Goal: Task Accomplishment & Management: Complete application form

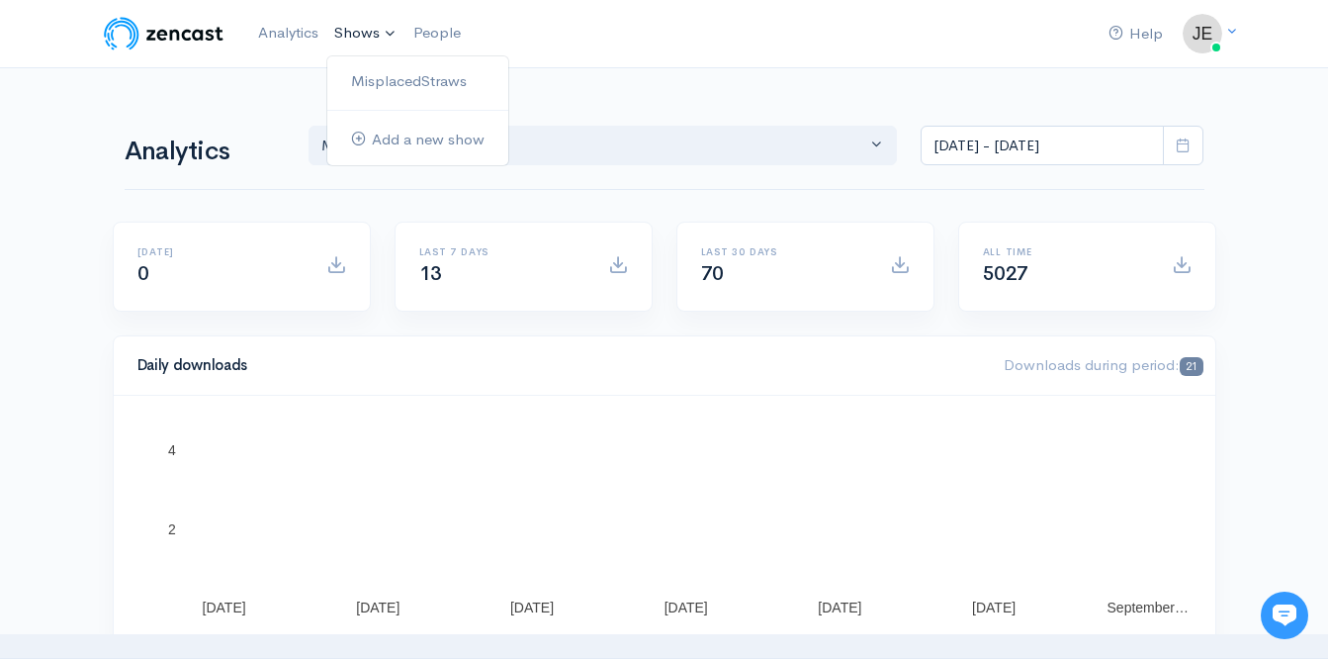
click at [347, 34] on link "Shows" at bounding box center [365, 34] width 79 height 44
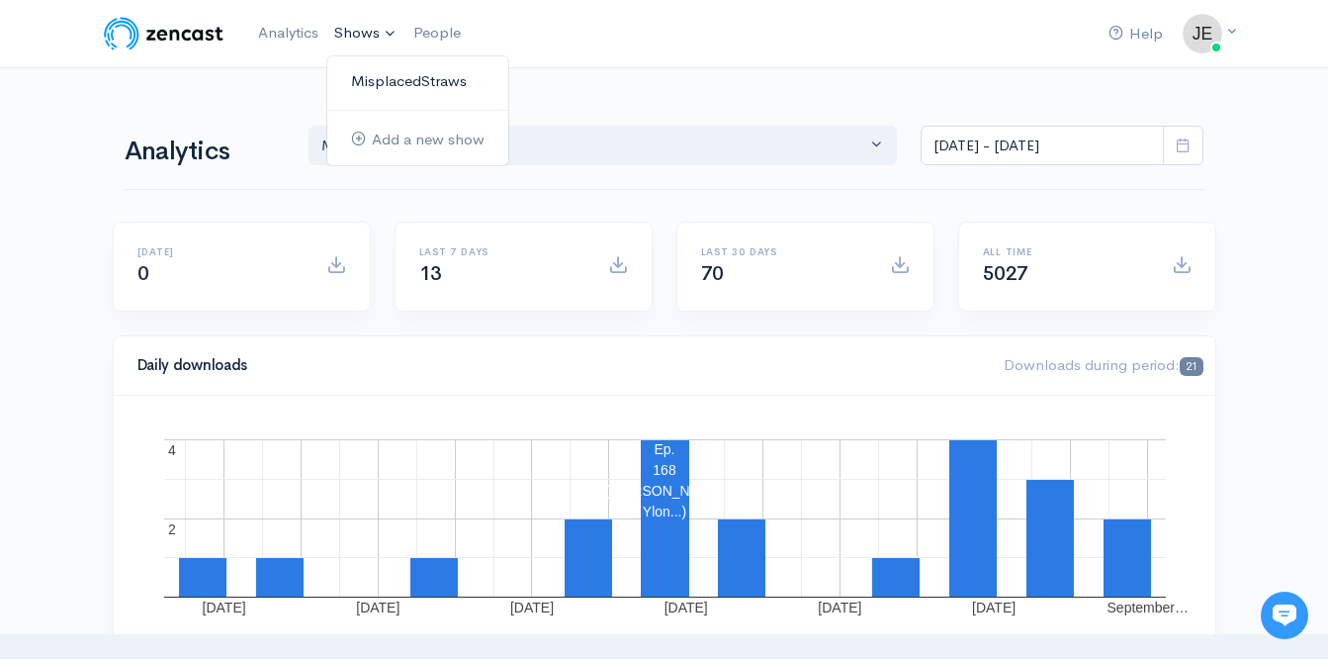
click at [371, 76] on link "MisplacedStraws" at bounding box center [417, 81] width 181 height 35
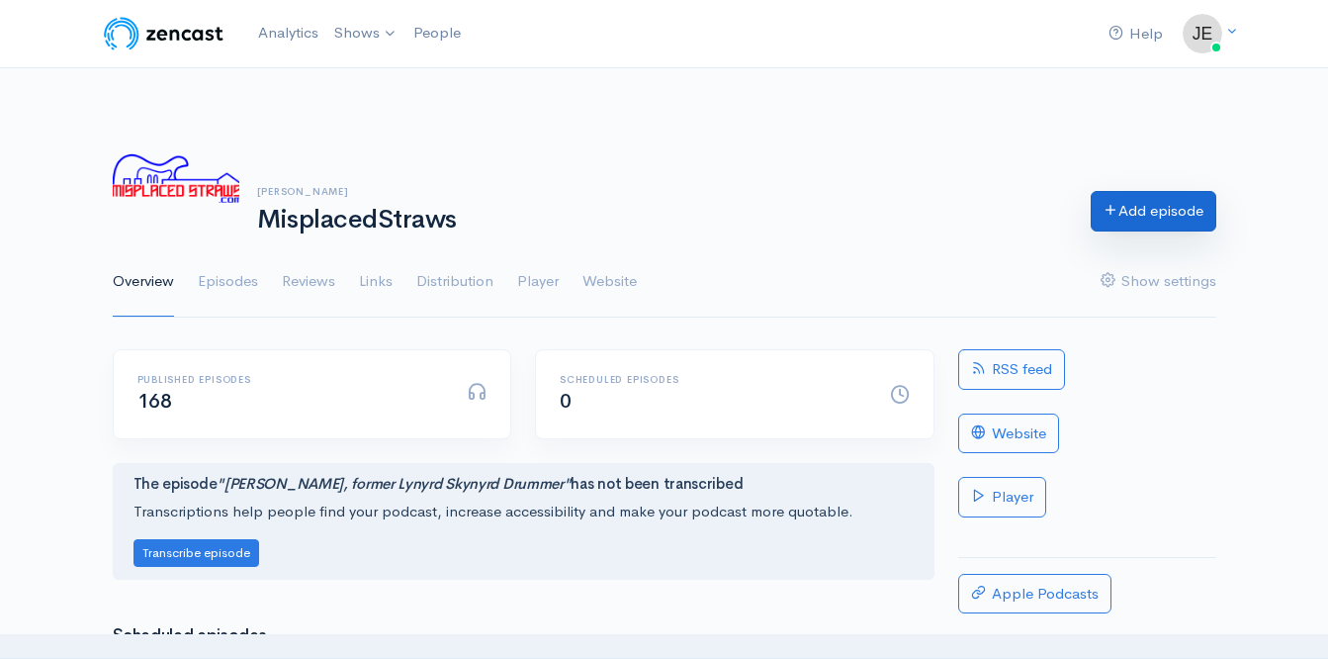
click at [1140, 227] on link "Add episode" at bounding box center [1154, 211] width 126 height 41
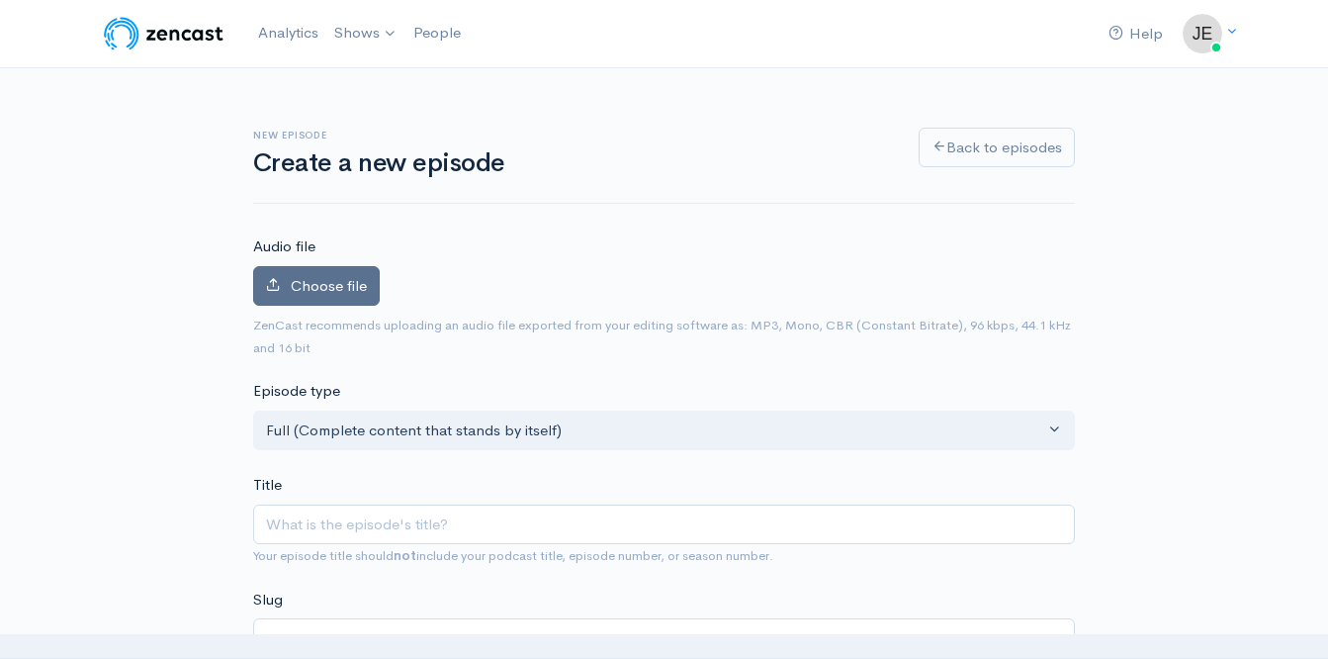
click at [298, 279] on span "Choose file" at bounding box center [329, 285] width 76 height 19
click at [0, 0] on input "Choose file" at bounding box center [0, 0] width 0 height 0
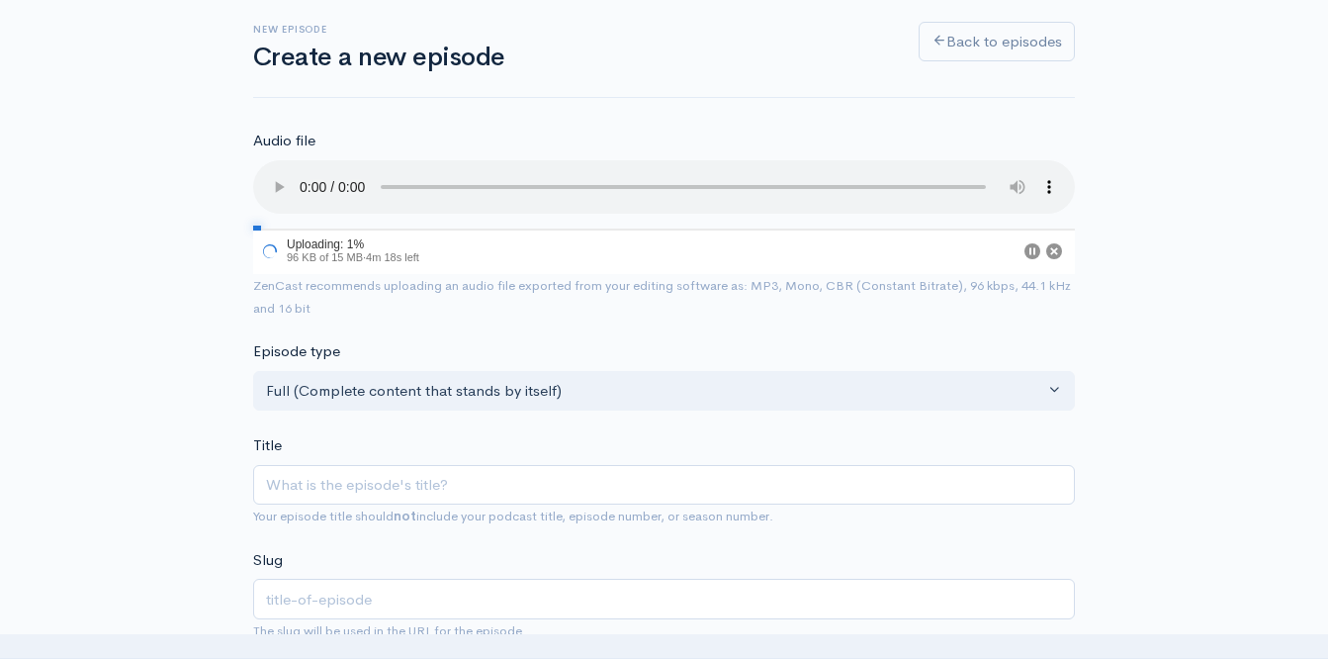
scroll to position [108, 0]
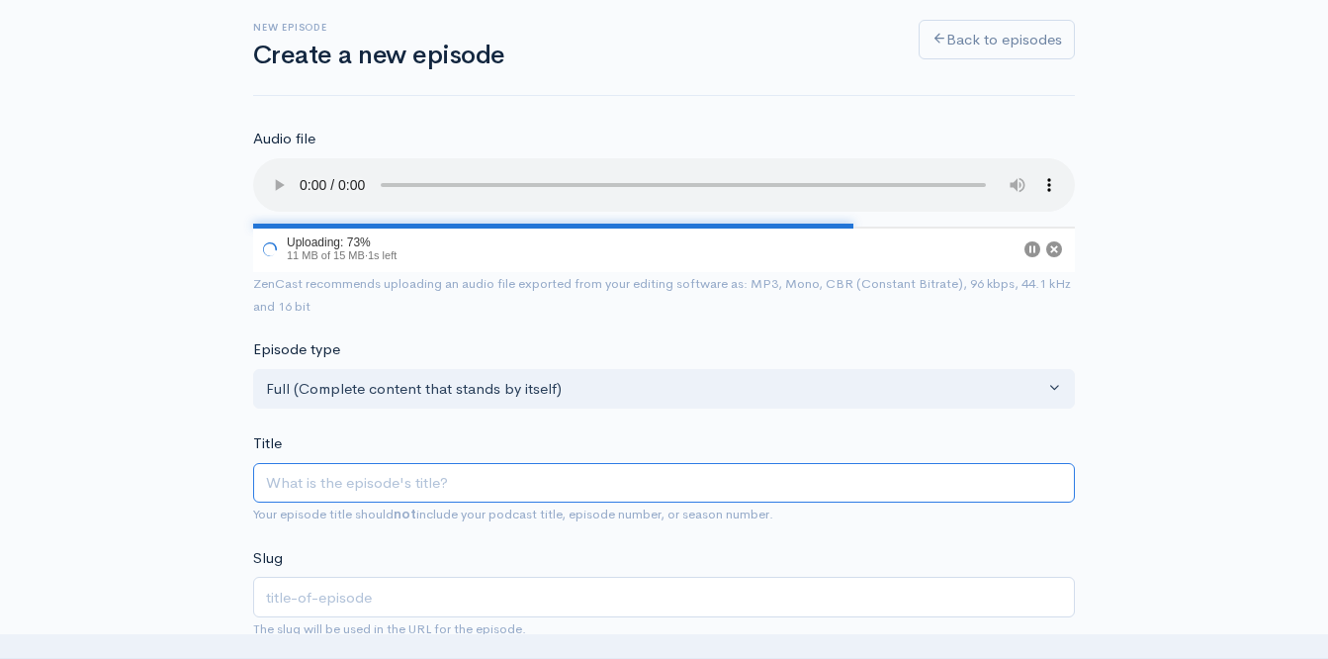
click at [373, 476] on input "Title" at bounding box center [664, 483] width 822 height 41
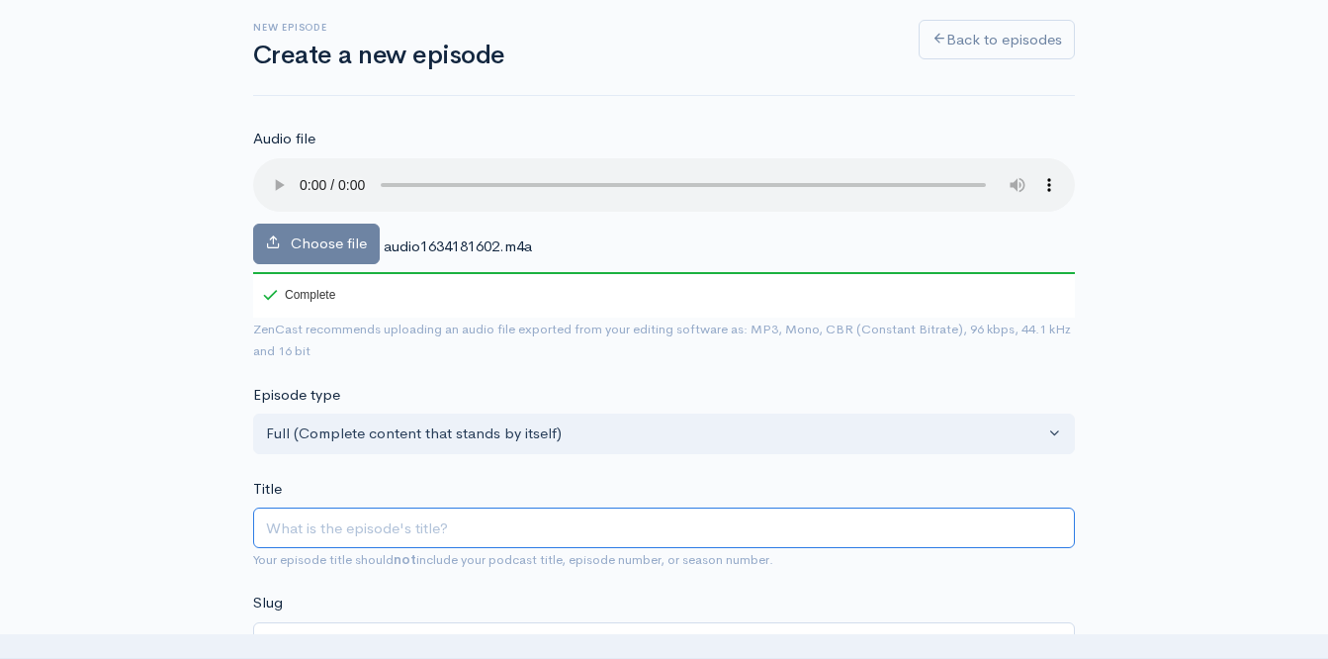
type input "L"
type input "l"
type input "La"
type input "la"
type input "Law"
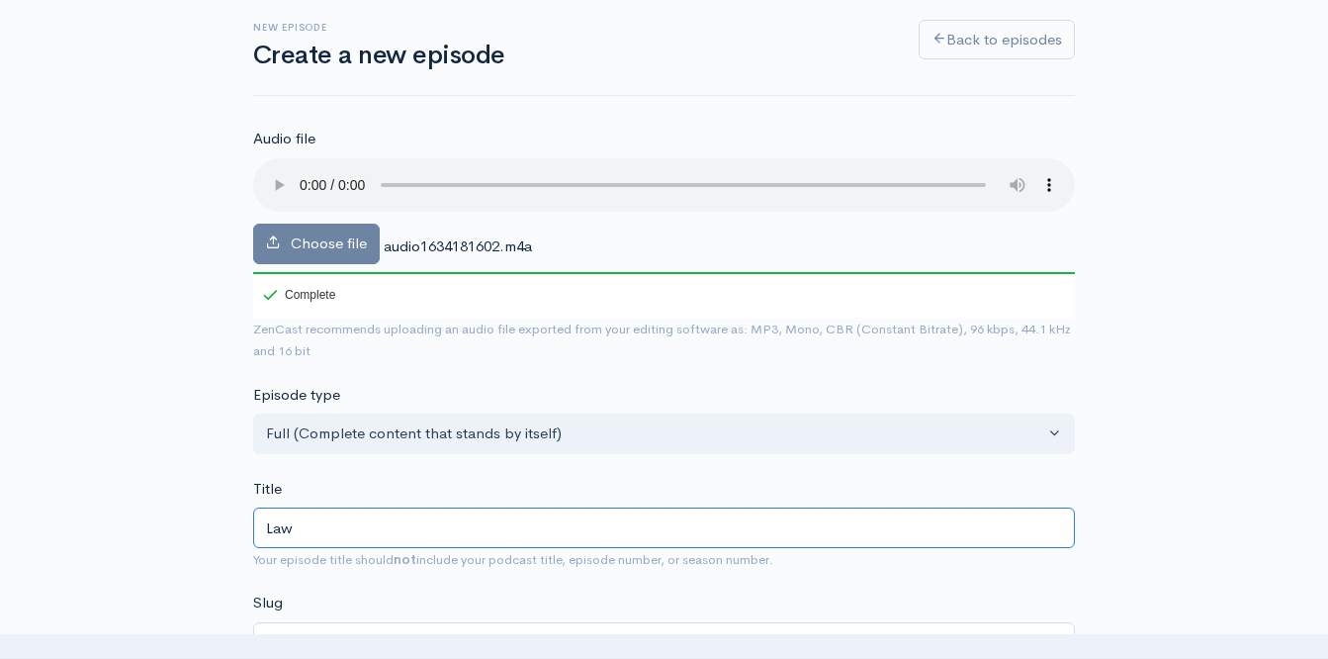
type input "law"
type input "[PERSON_NAME]"
type input "Lawre"
type input "lawre"
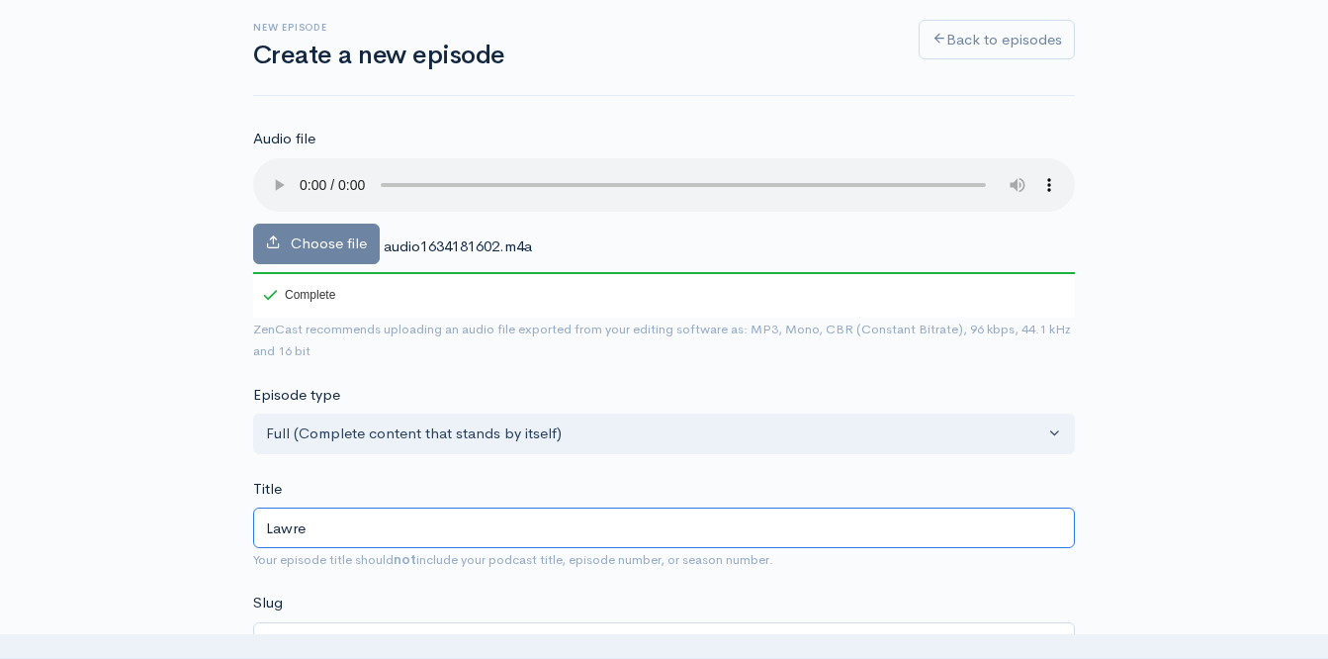
type input "[PERSON_NAME]"
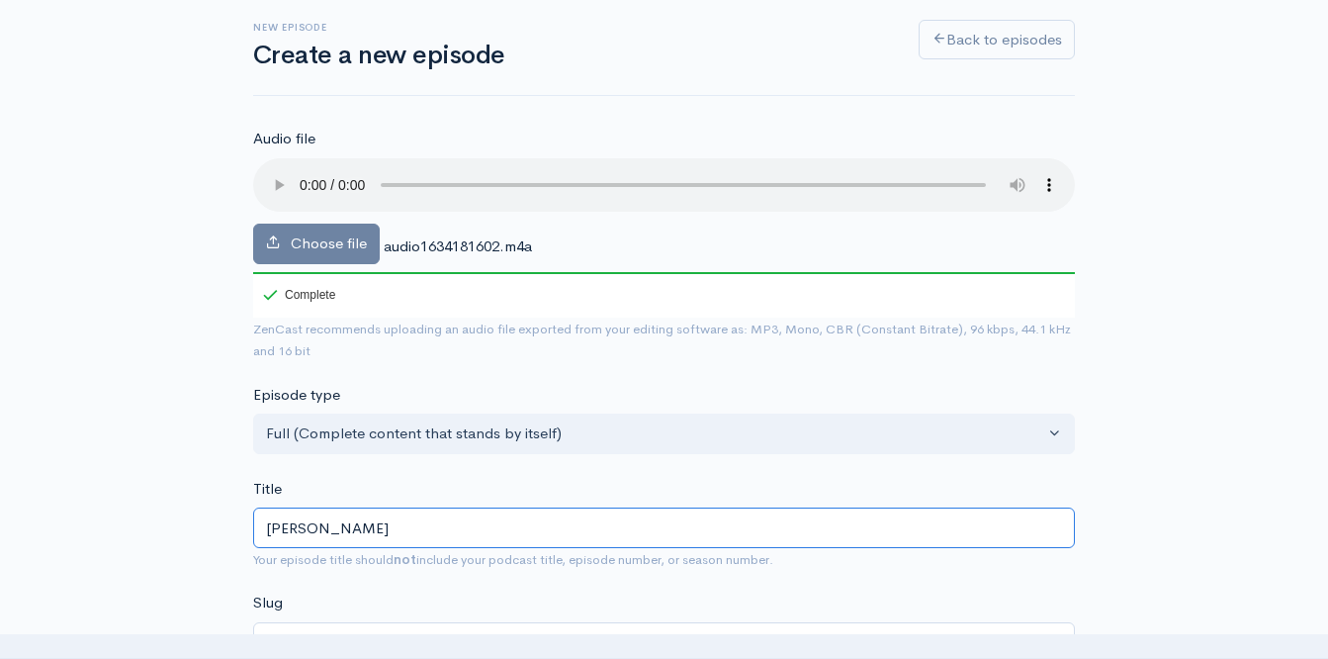
type input "[PERSON_NAME]"
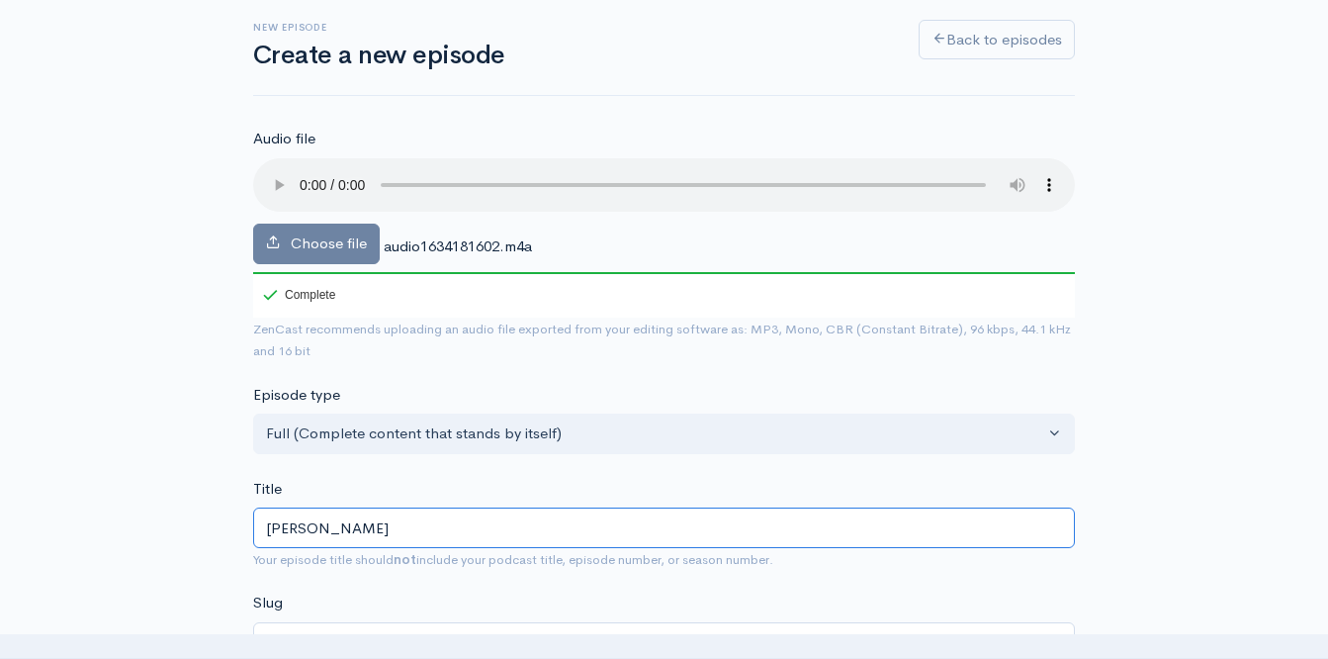
type input "[PERSON_NAME]"
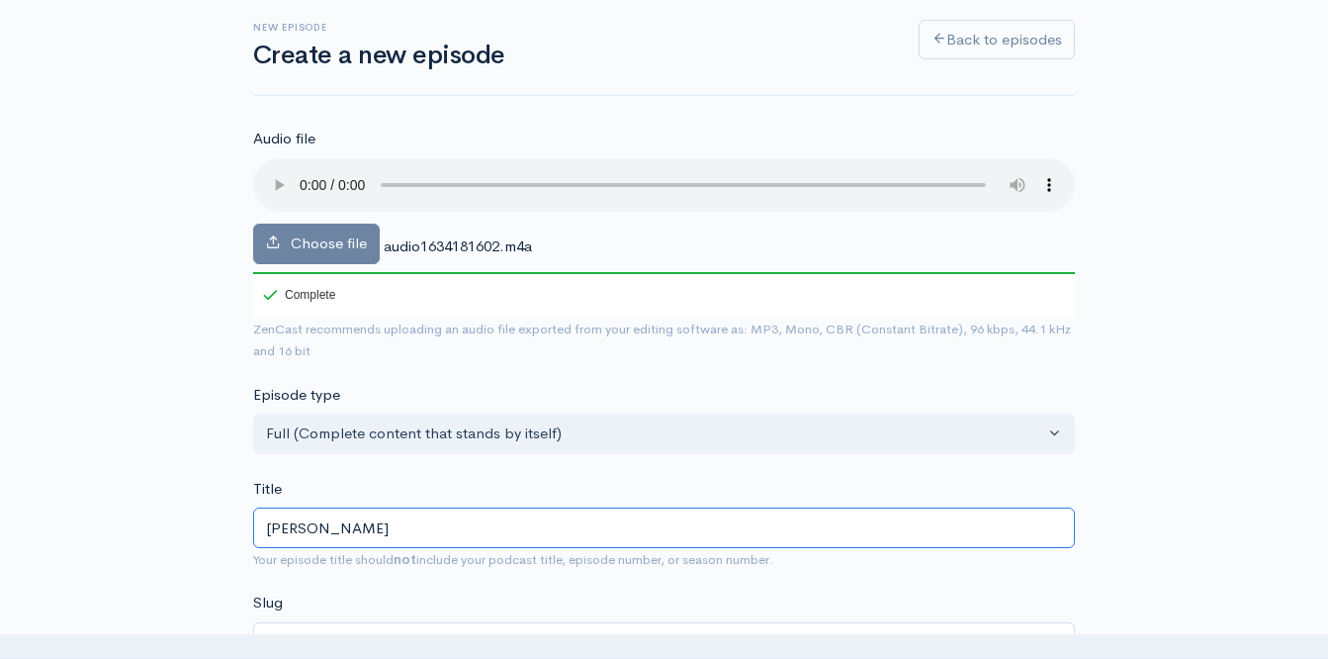
type input "[PERSON_NAME]"
type input "[PERSON_NAME] o"
type input "[PERSON_NAME]"
type input "[PERSON_NAME] of"
type input "[PERSON_NAME]-of"
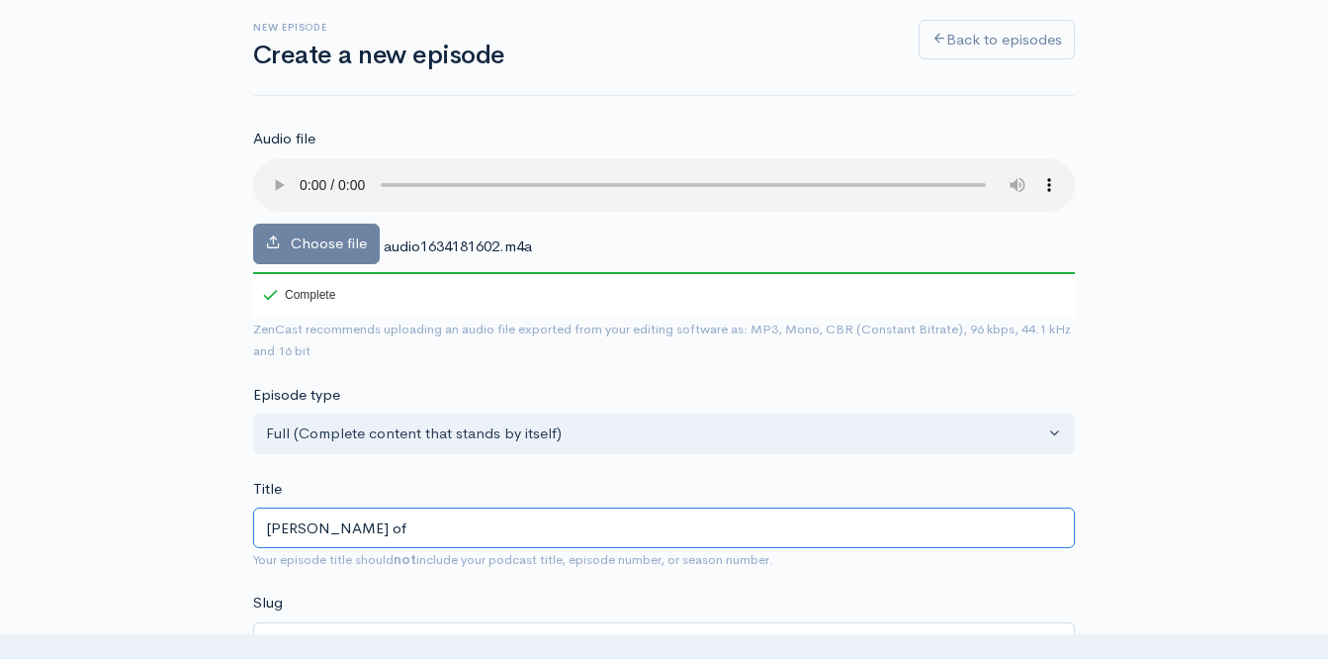
type input "[PERSON_NAME] of S"
type input "[PERSON_NAME]-of-s"
type input "[PERSON_NAME] of St"
type input "[PERSON_NAME]-of-st"
type input "[PERSON_NAME] of Sty"
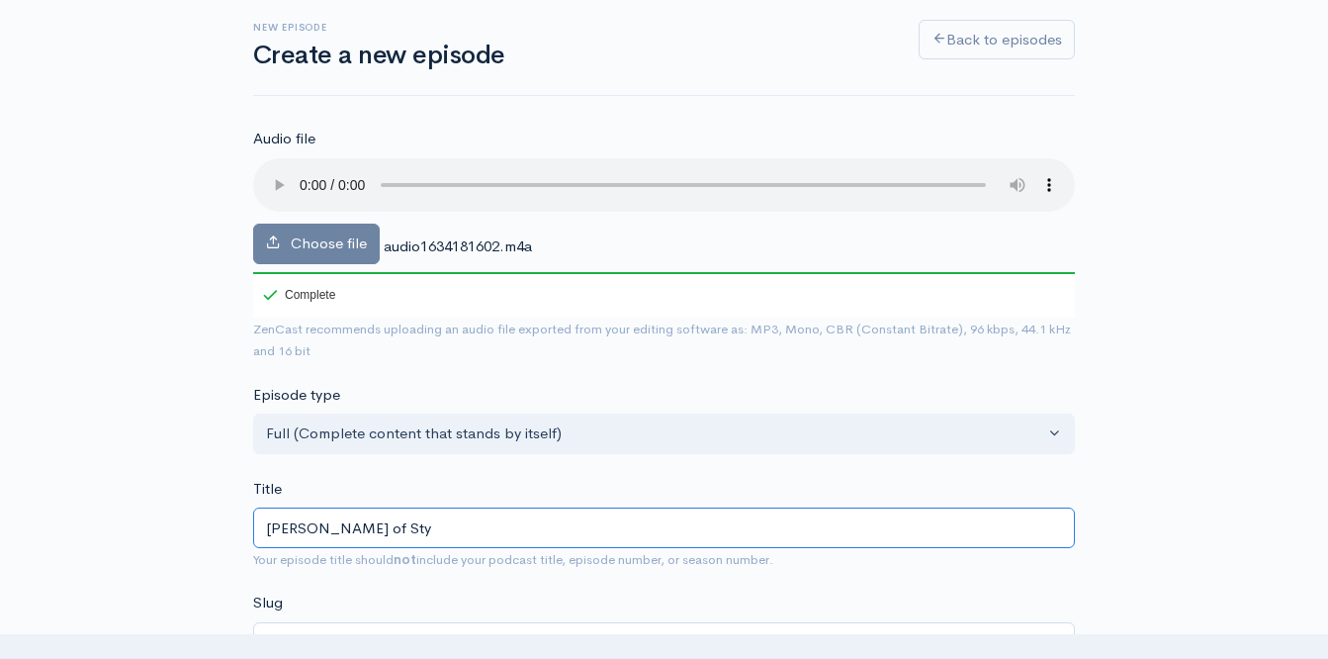
type input "[PERSON_NAME]-of-sty"
type input "[PERSON_NAME] of Styx"
type input "[PERSON_NAME]-of-styx"
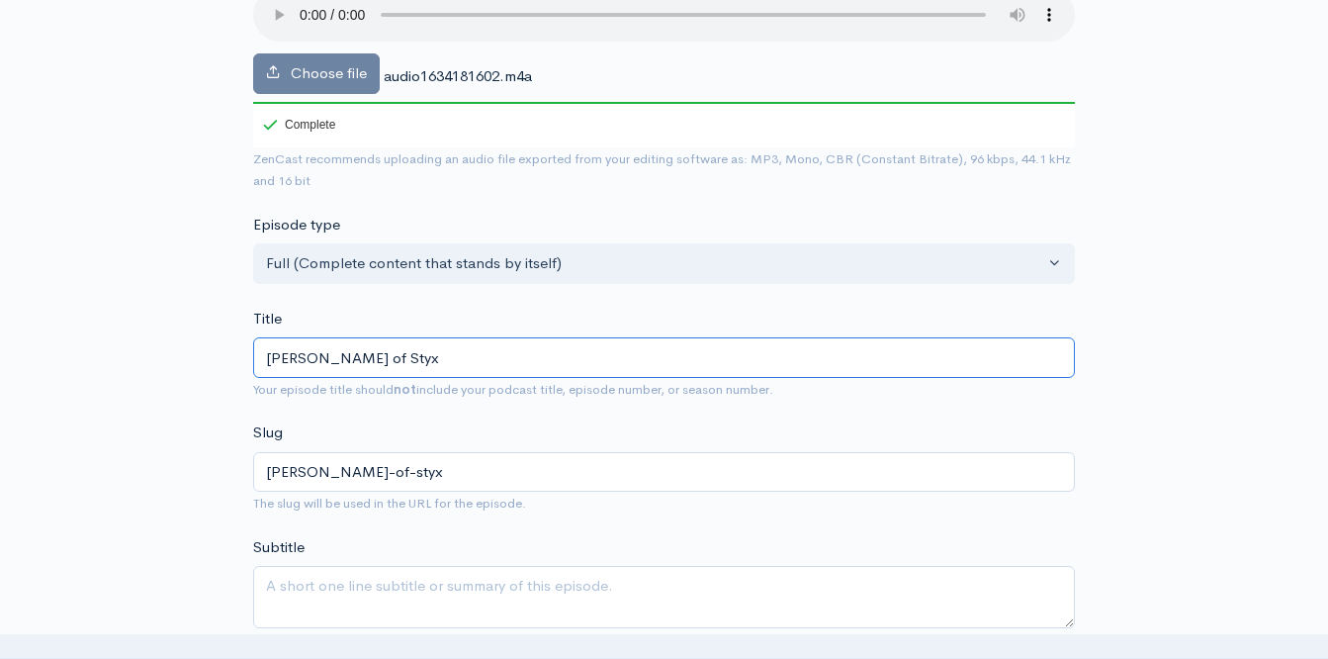
scroll to position [385, 0]
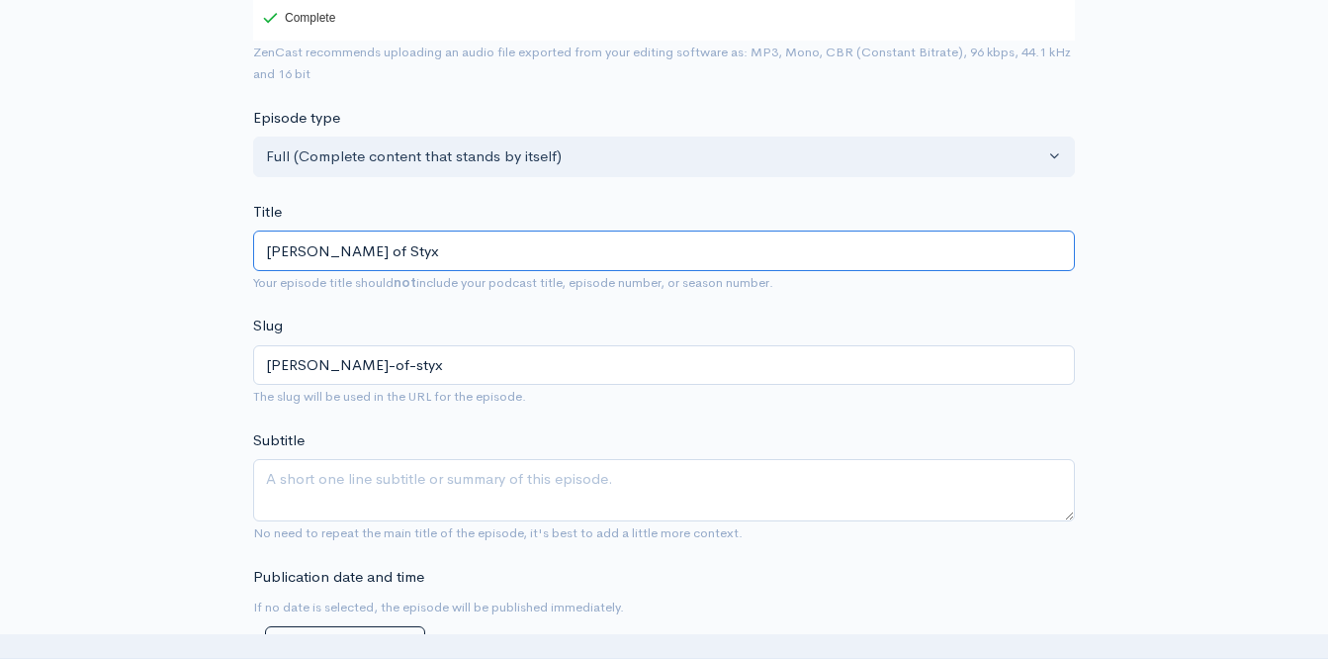
type input "[PERSON_NAME] of Styx"
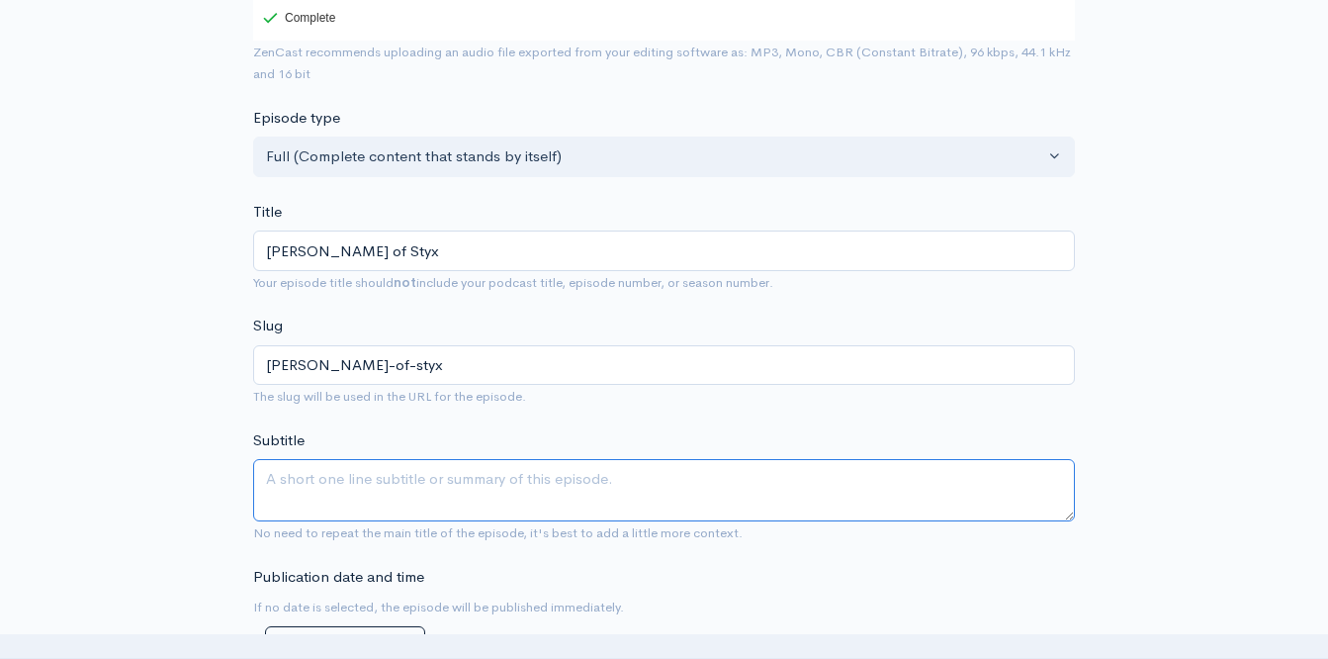
click at [373, 476] on textarea "Subtitle" at bounding box center [664, 490] width 822 height 62
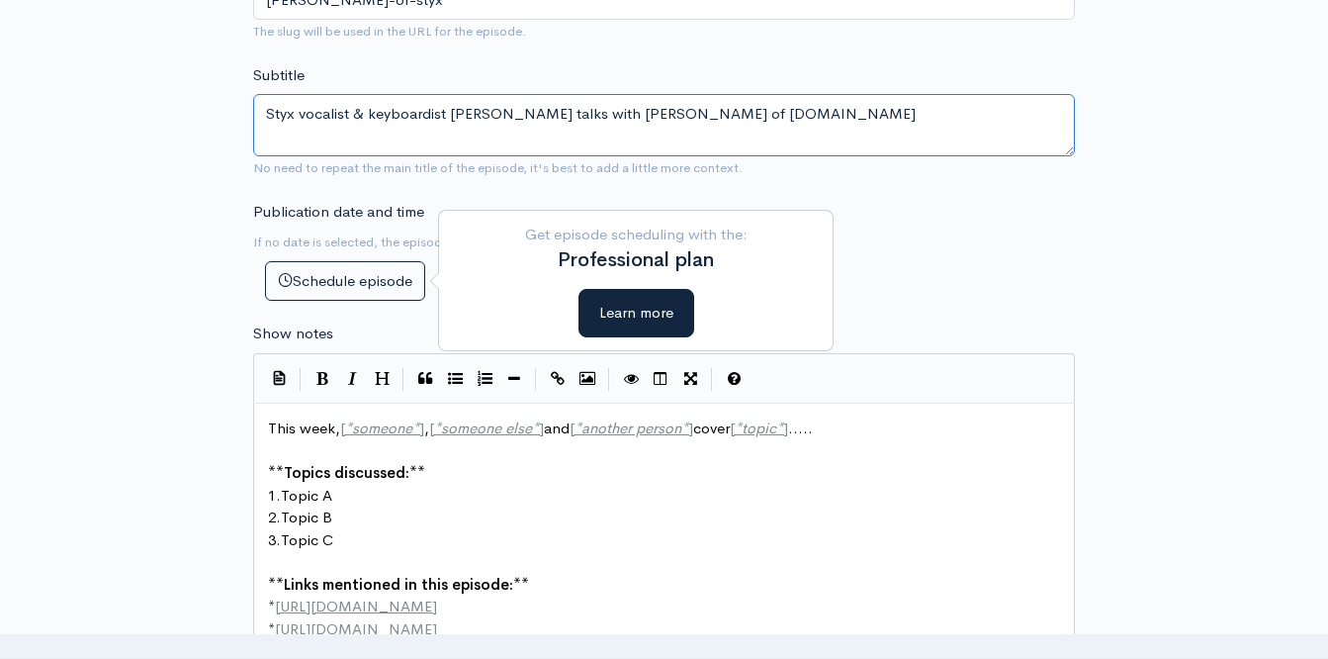
scroll to position [750, 0]
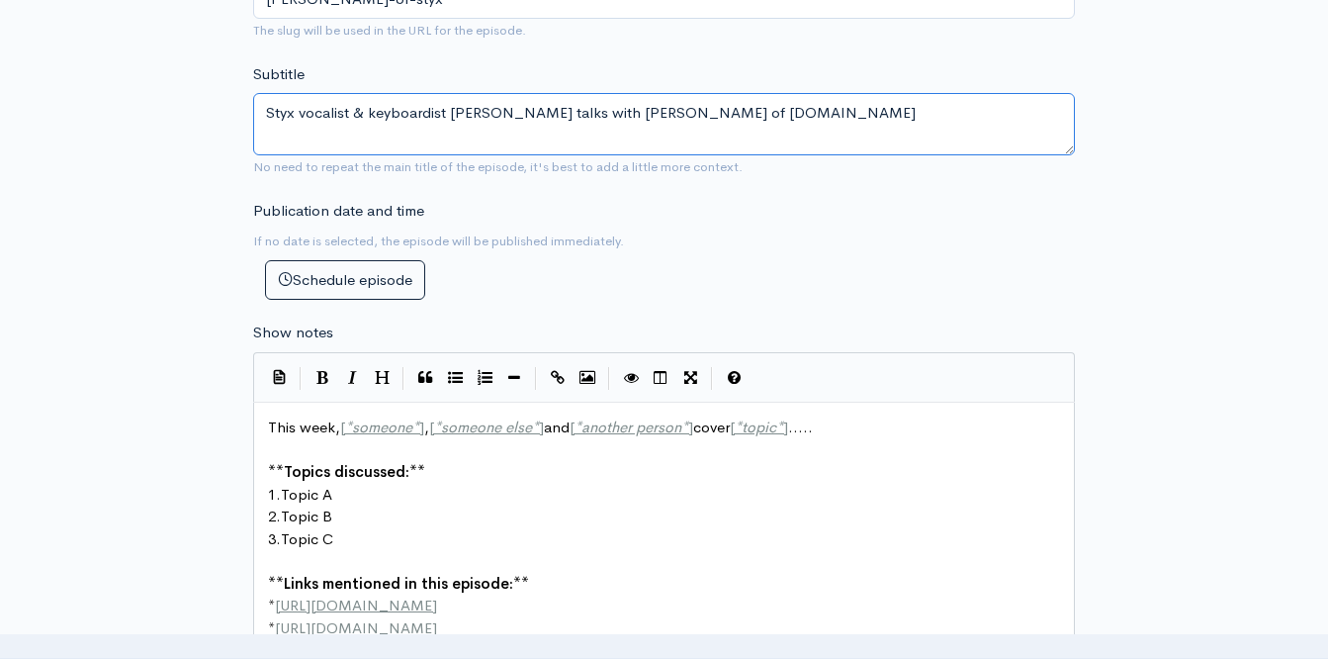
type textarea "Styx vocalist & keyboardist [PERSON_NAME] talks with [PERSON_NAME] of [DOMAIN_N…"
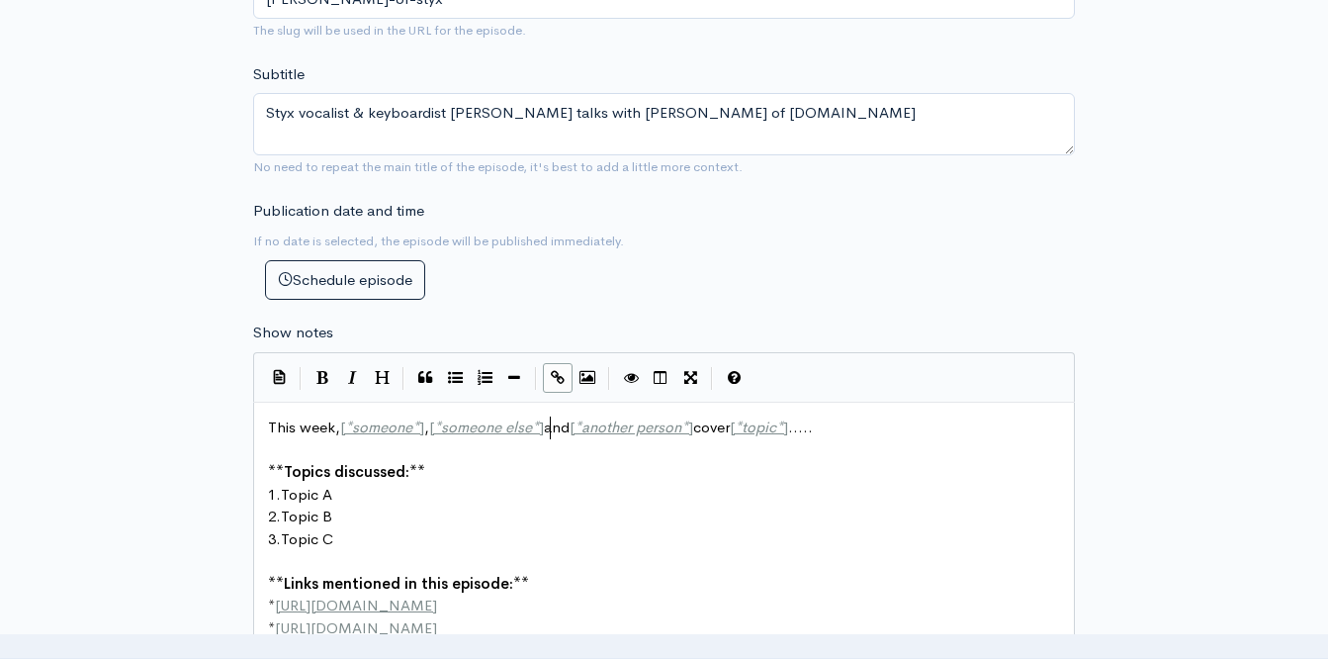
scroll to position [7, 0]
drag, startPoint x: 550, startPoint y: 425, endPoint x: 343, endPoint y: 428, distance: 206.7
type textarea "[PERSON_NAME]"
type textarea "[*another person*]"
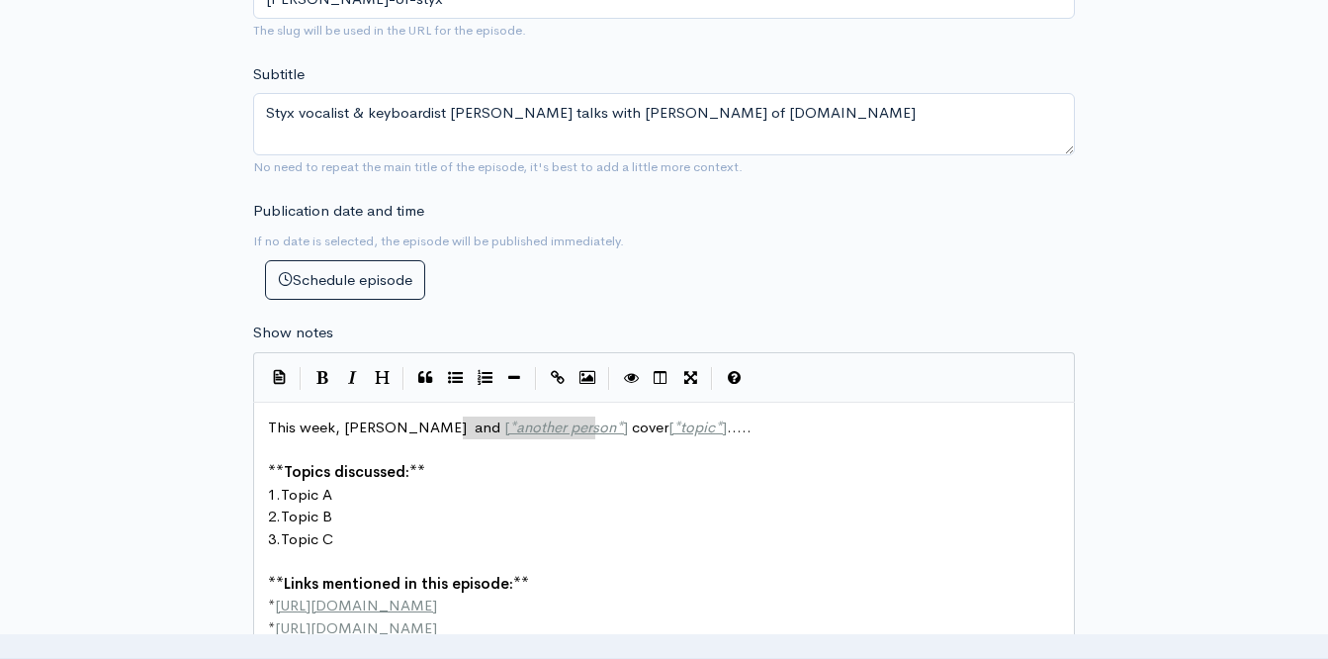
drag, startPoint x: 596, startPoint y: 437, endPoint x: 466, endPoint y: 438, distance: 130.5
type textarea "[PERSON_NAME]"
type textarea "[*topic*]....."
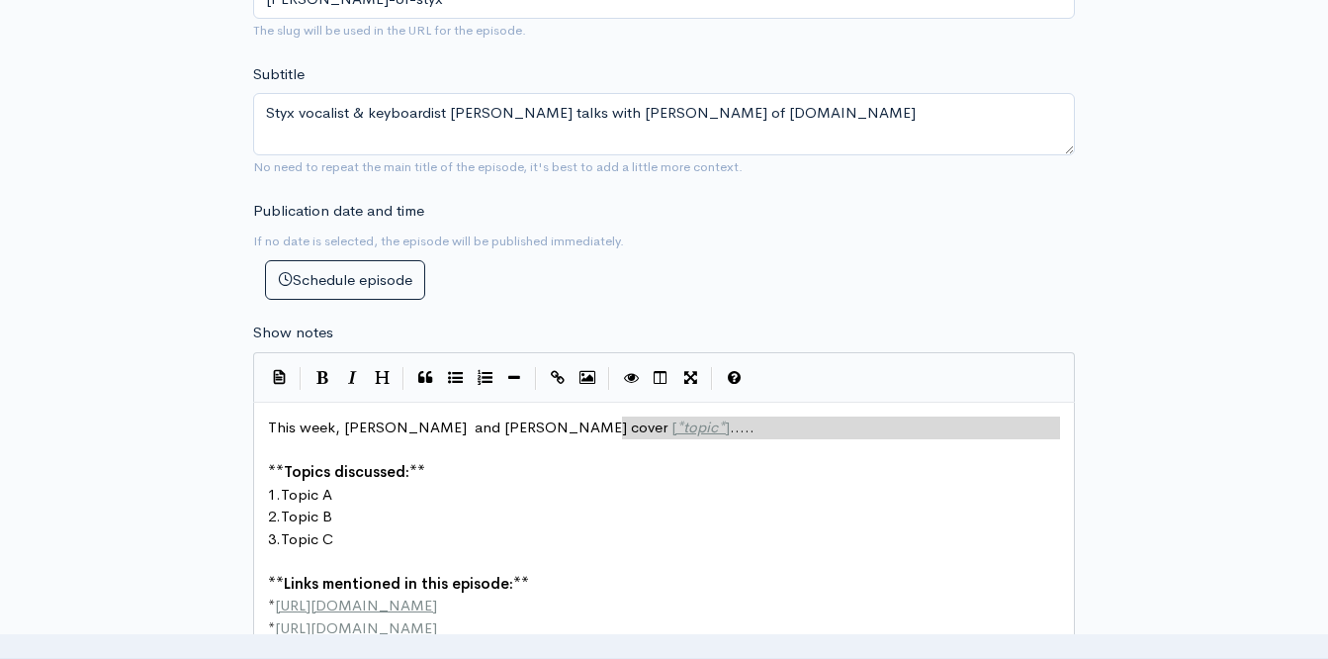
drag, startPoint x: 622, startPoint y: 430, endPoint x: 720, endPoint y: 439, distance: 98.3
type textarea "[*topic*]....."
drag, startPoint x: 709, startPoint y: 431, endPoint x: 627, endPoint y: 432, distance: 82.1
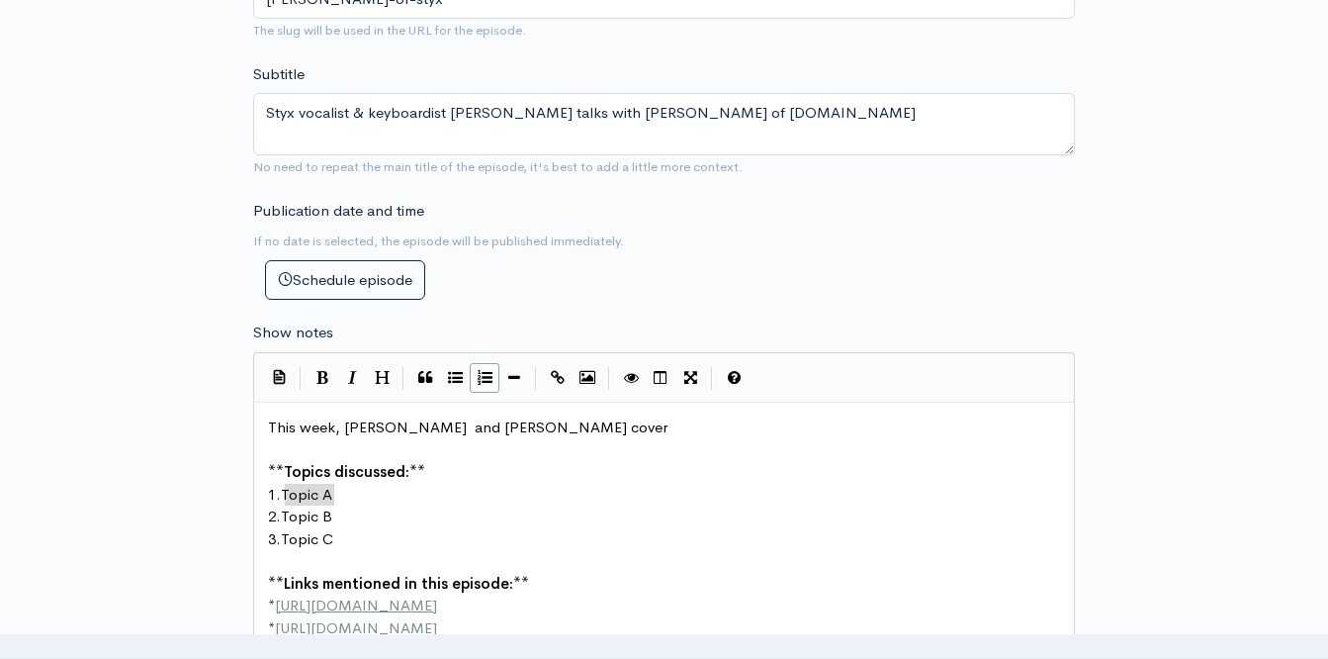
drag, startPoint x: 286, startPoint y: 494, endPoint x: 329, endPoint y: 494, distance: 43.5
type textarea "Styx"
type textarea "Topic B"
drag, startPoint x: 332, startPoint y: 510, endPoint x: 287, endPoint y: 507, distance: 45.6
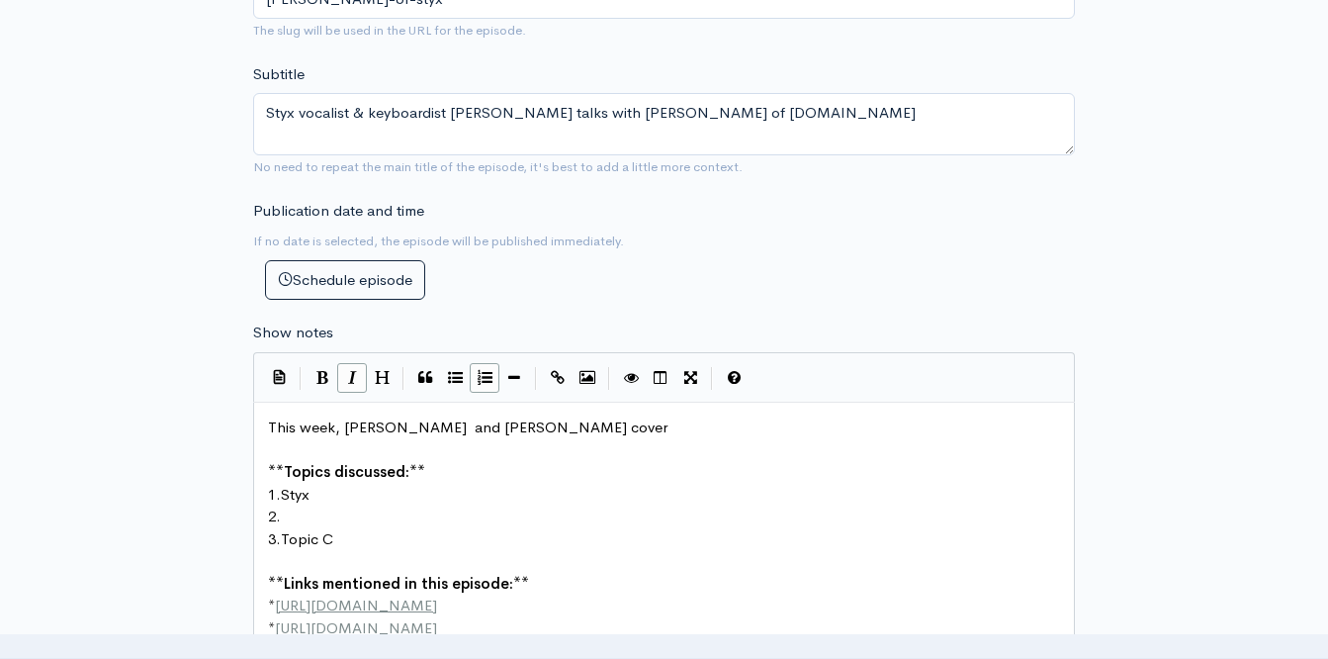
click at [350, 378] on icon "Italic" at bounding box center [352, 377] width 9 height 15
type textarea "Circling From Above"
type textarea "Topic C"
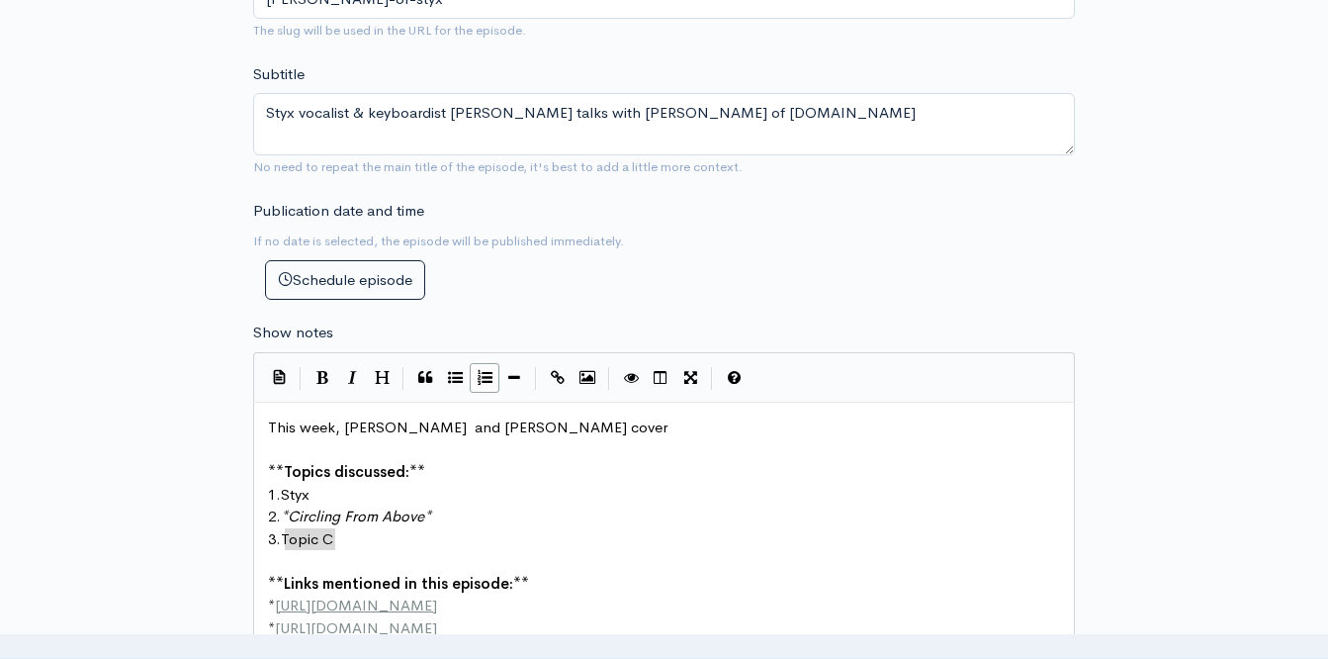
drag, startPoint x: 286, startPoint y: 541, endPoint x: 330, endPoint y: 538, distance: 44.6
type textarea "Toi"
type textarea "uring"
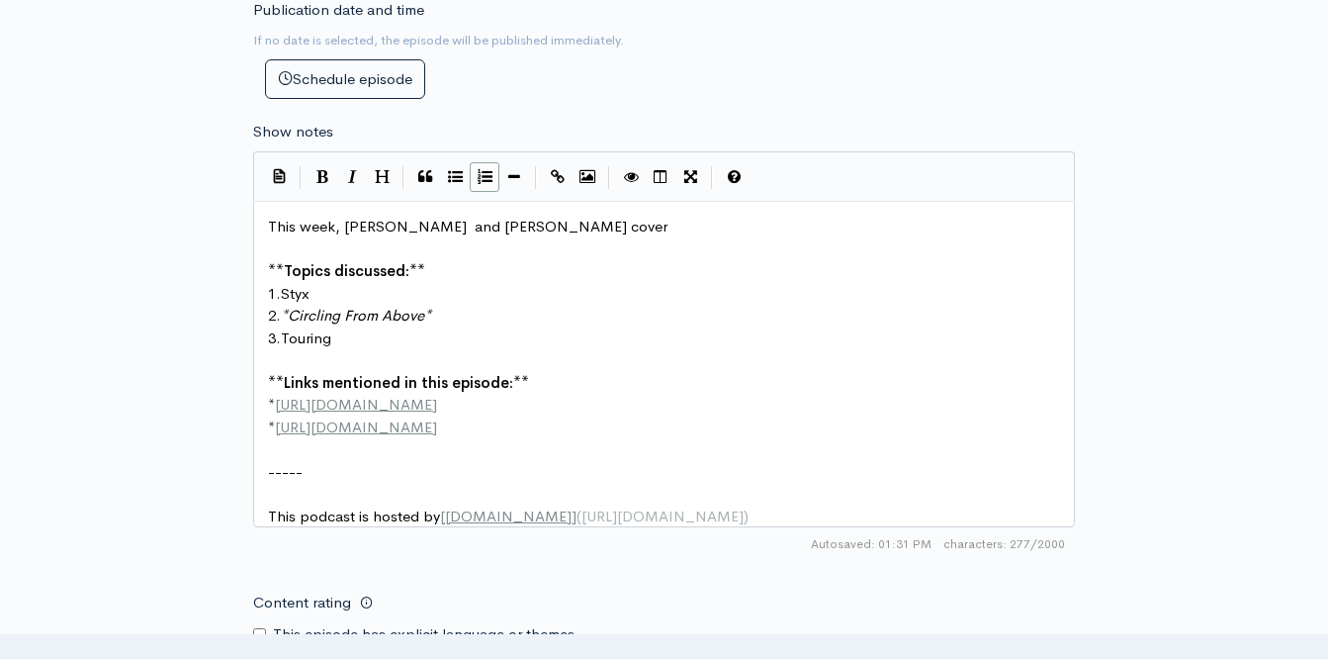
scroll to position [952, 0]
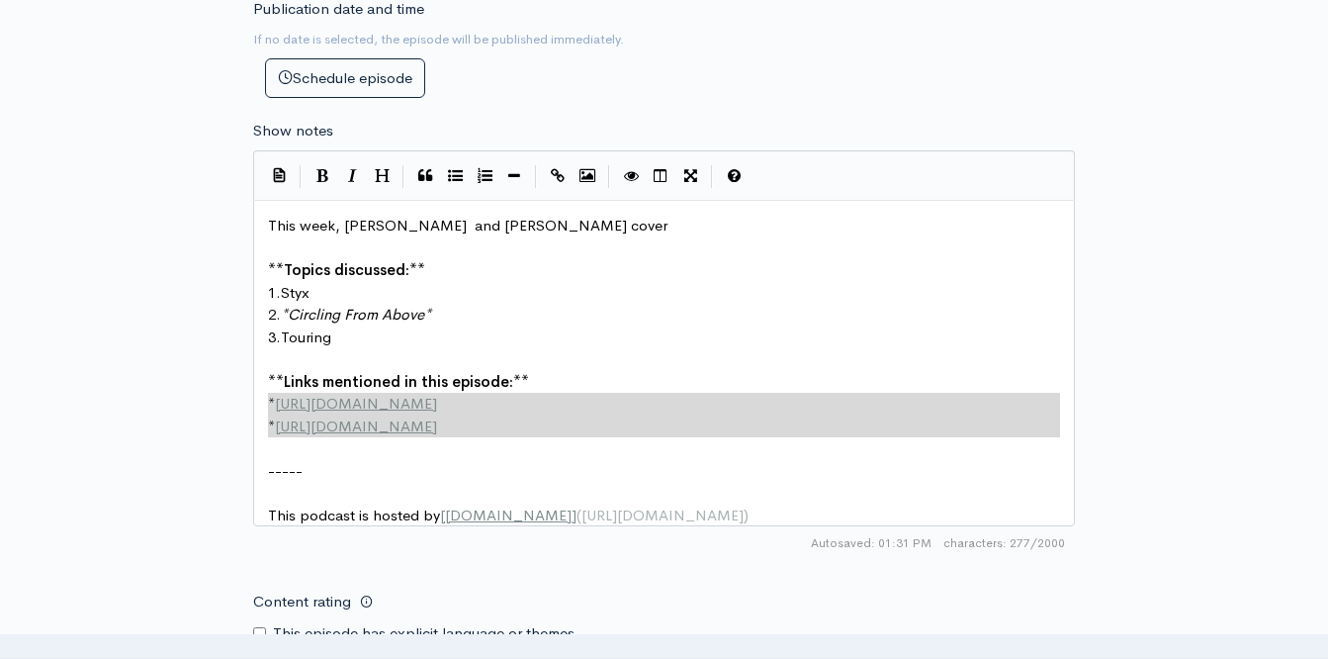
type textarea "**Links mentioned in this episode:** * [URL][DOMAIN_NAME] * [URL][DOMAIN_NAME]"
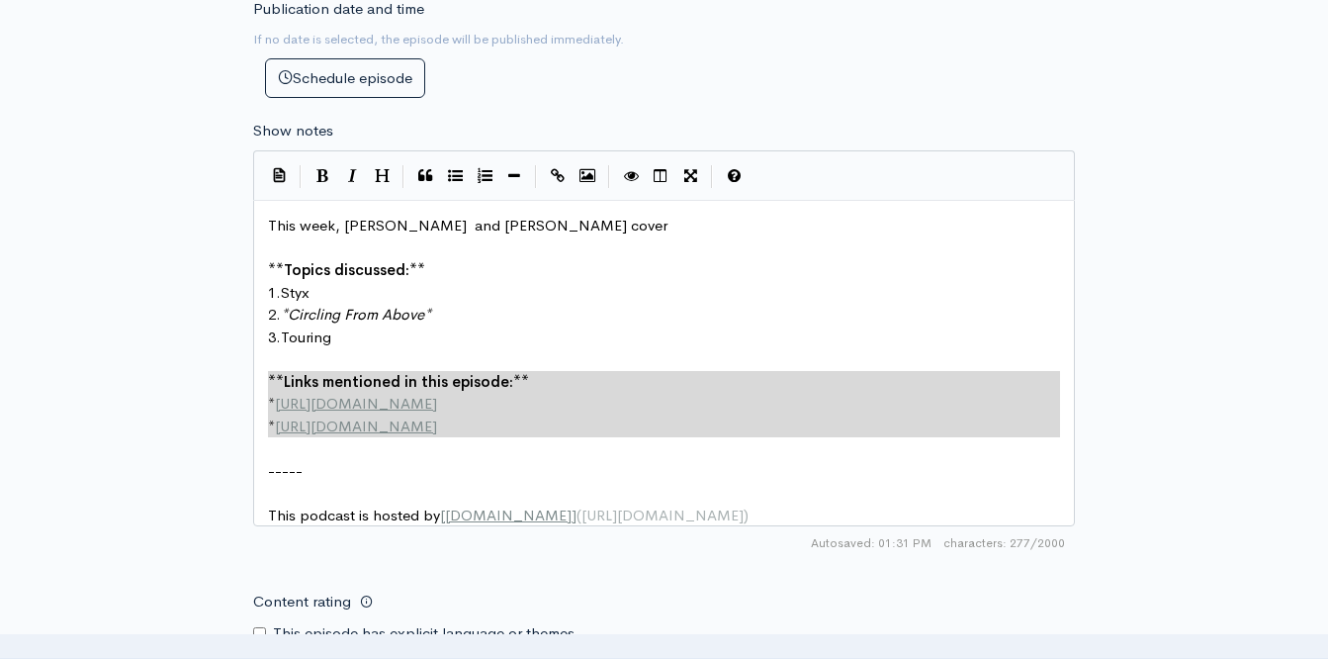
drag, startPoint x: 491, startPoint y: 448, endPoint x: 248, endPoint y: 384, distance: 251.6
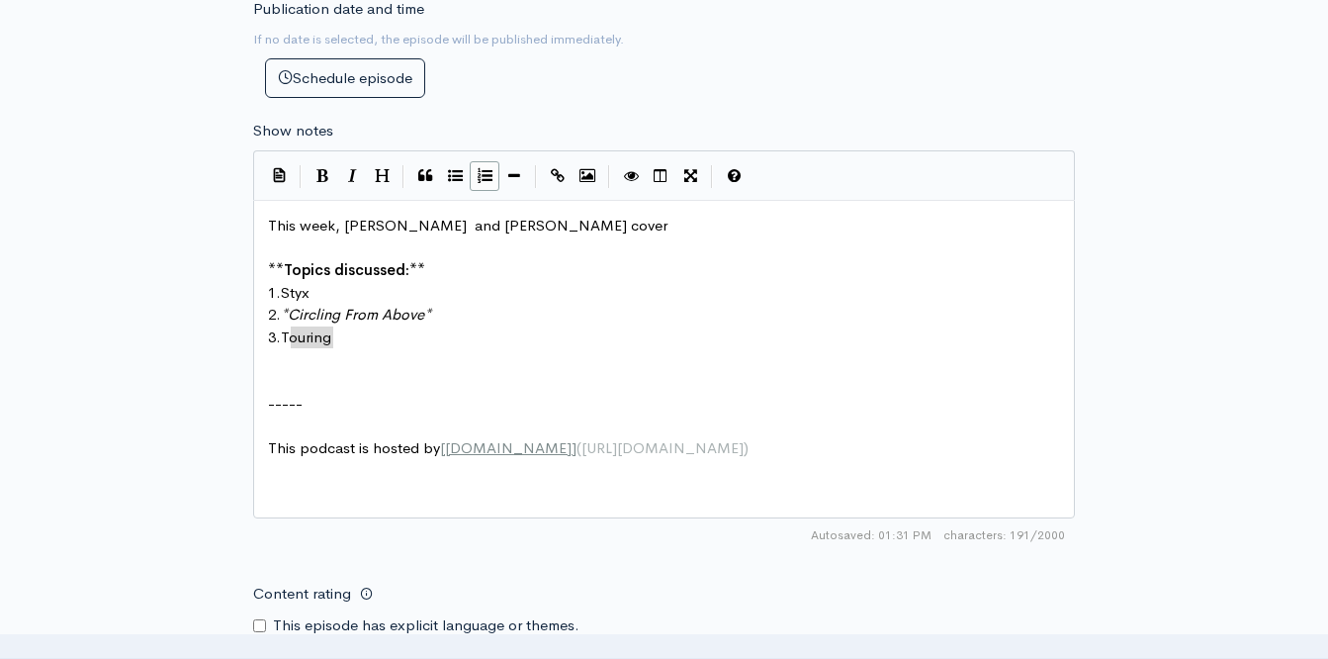
drag, startPoint x: 335, startPoint y: 343, endPoint x: 288, endPoint y: 341, distance: 47.5
type textarea "Future of the band"
click at [290, 341] on span "TFuture of the band" at bounding box center [347, 336] width 133 height 19
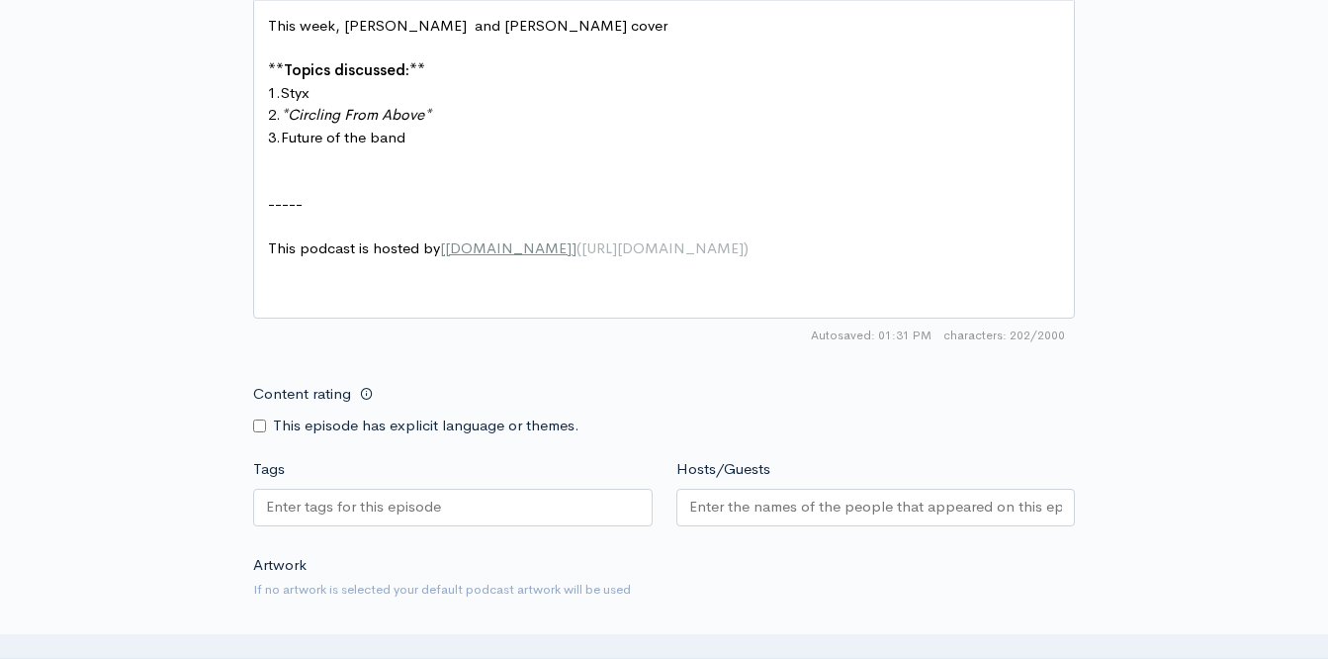
scroll to position [1153, 0]
click at [265, 426] on input "Content rating" at bounding box center [259, 424] width 13 height 13
checkbox input "true"
click at [301, 503] on input "Tags" at bounding box center [355, 505] width 178 height 23
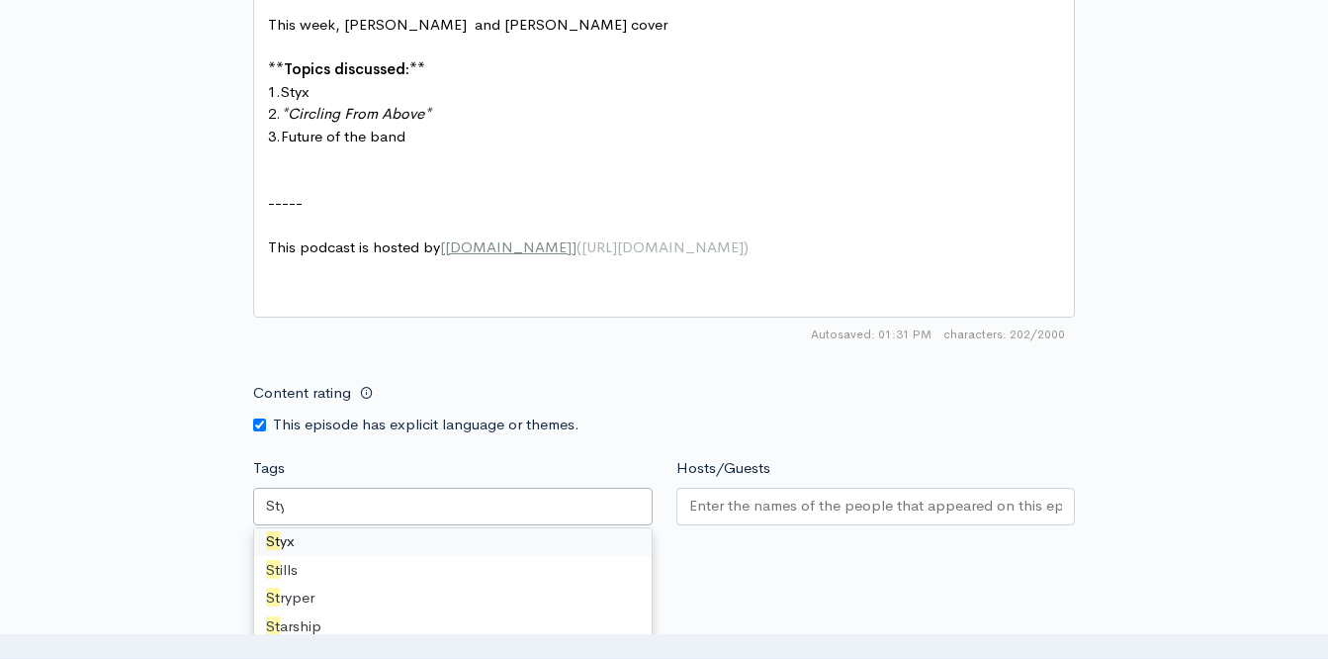
scroll to position [0, 0]
type input "Styx"
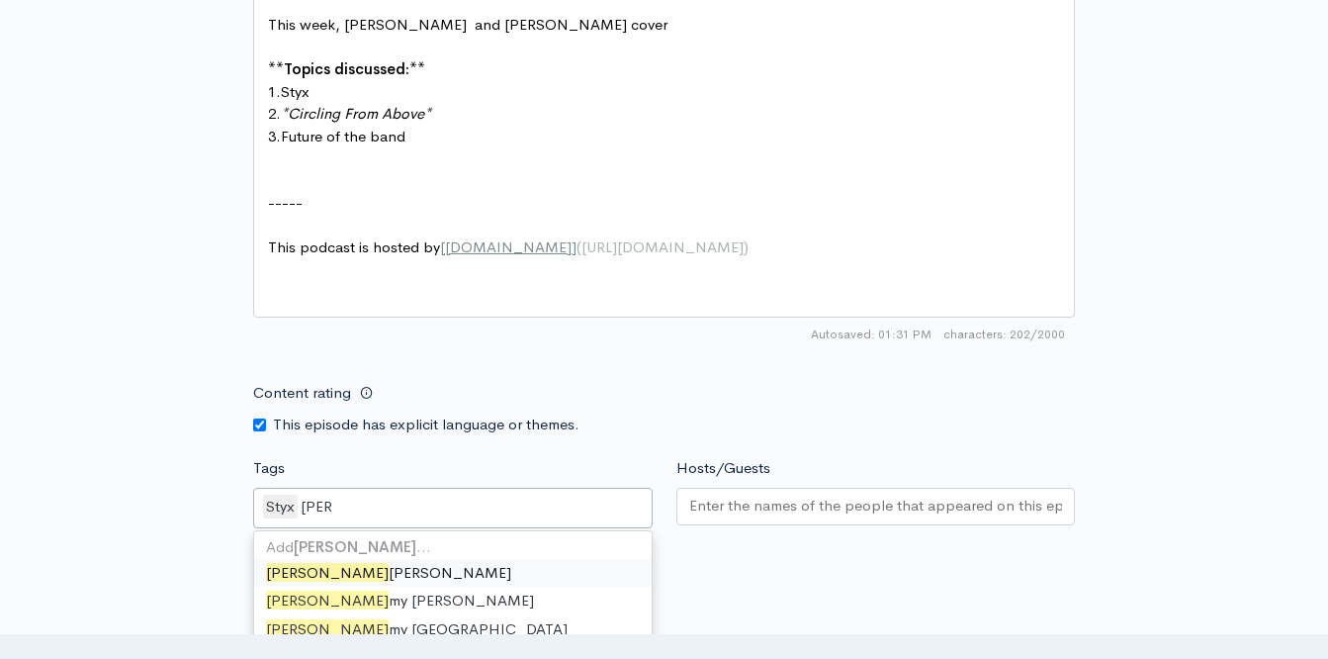
type input "[PERSON_NAME]"
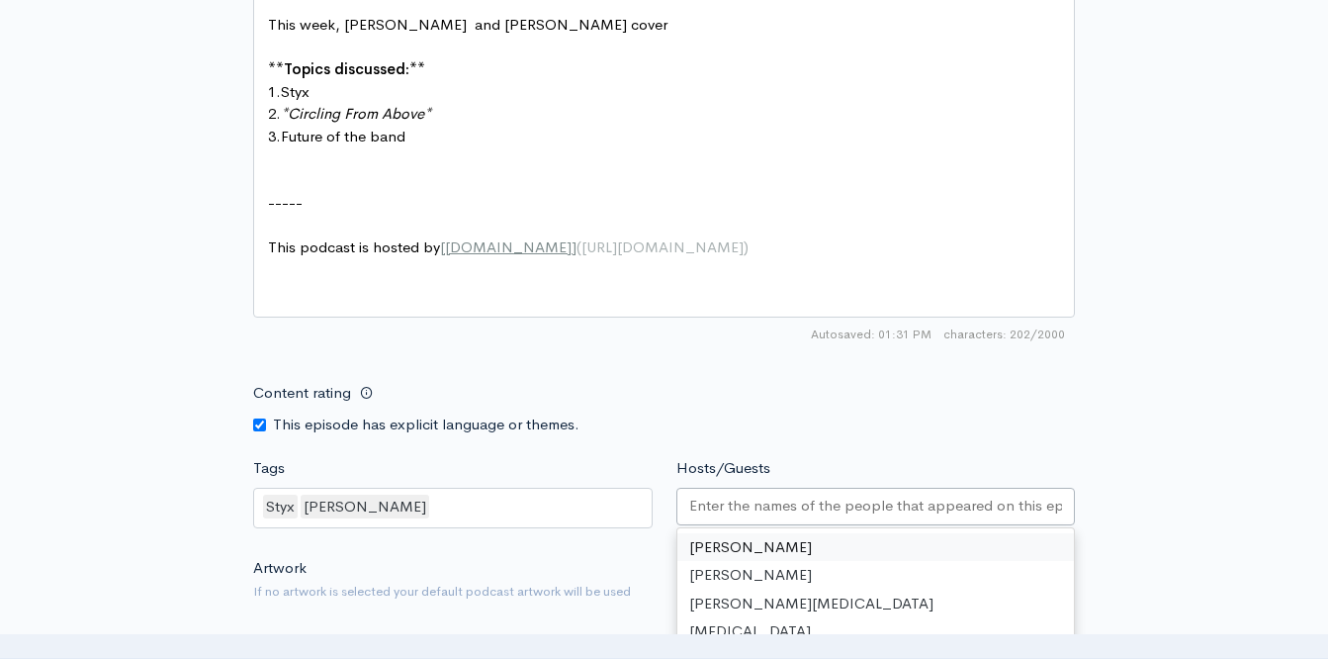
click at [782, 501] on input "Hosts/Guests" at bounding box center [876, 505] width 374 height 23
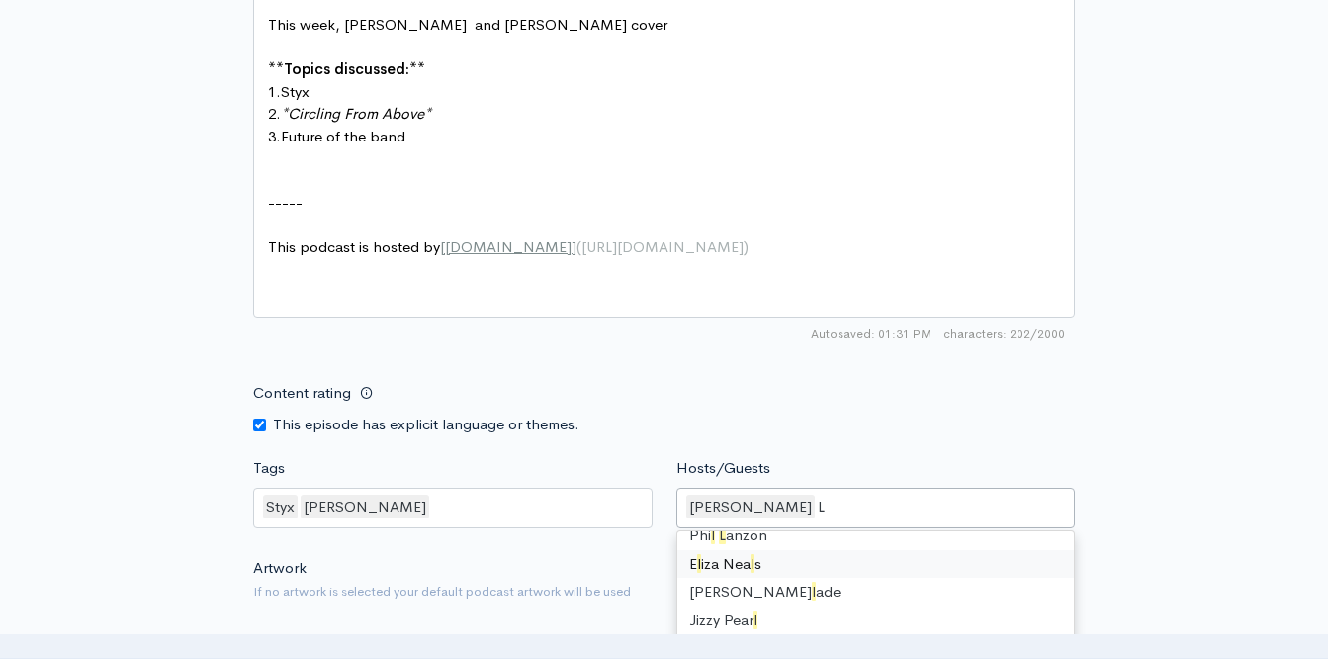
type input "La"
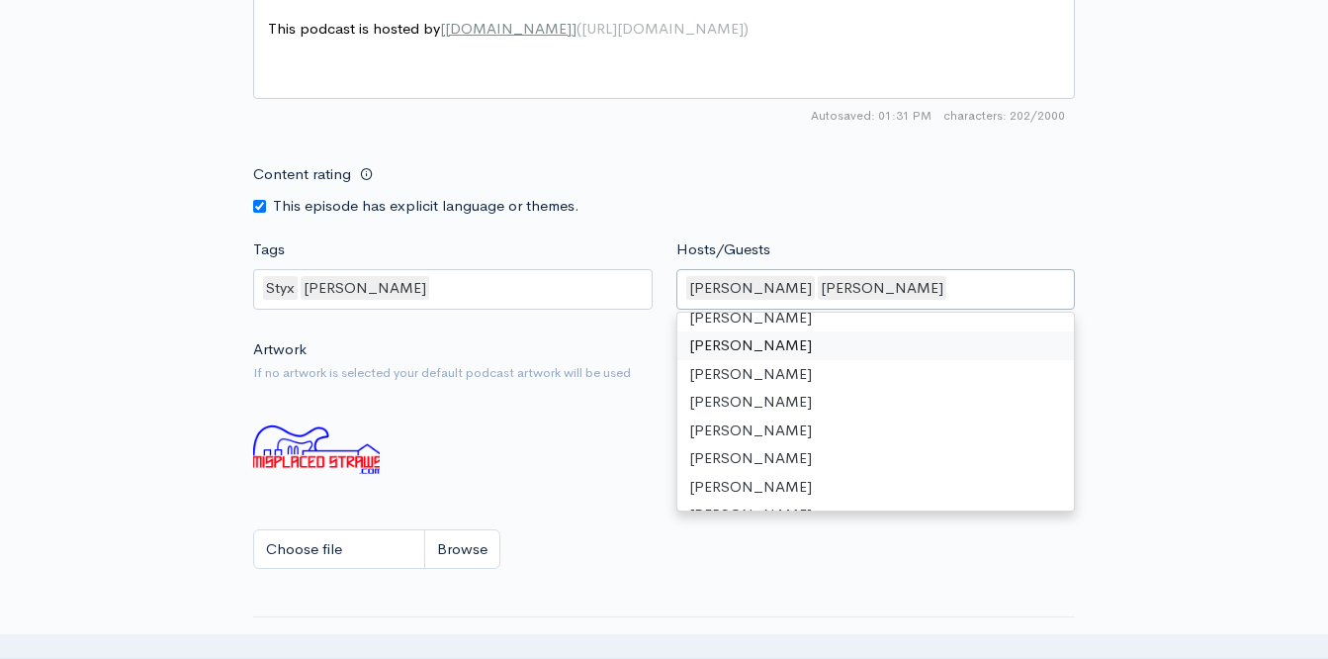
scroll to position [1447, 0]
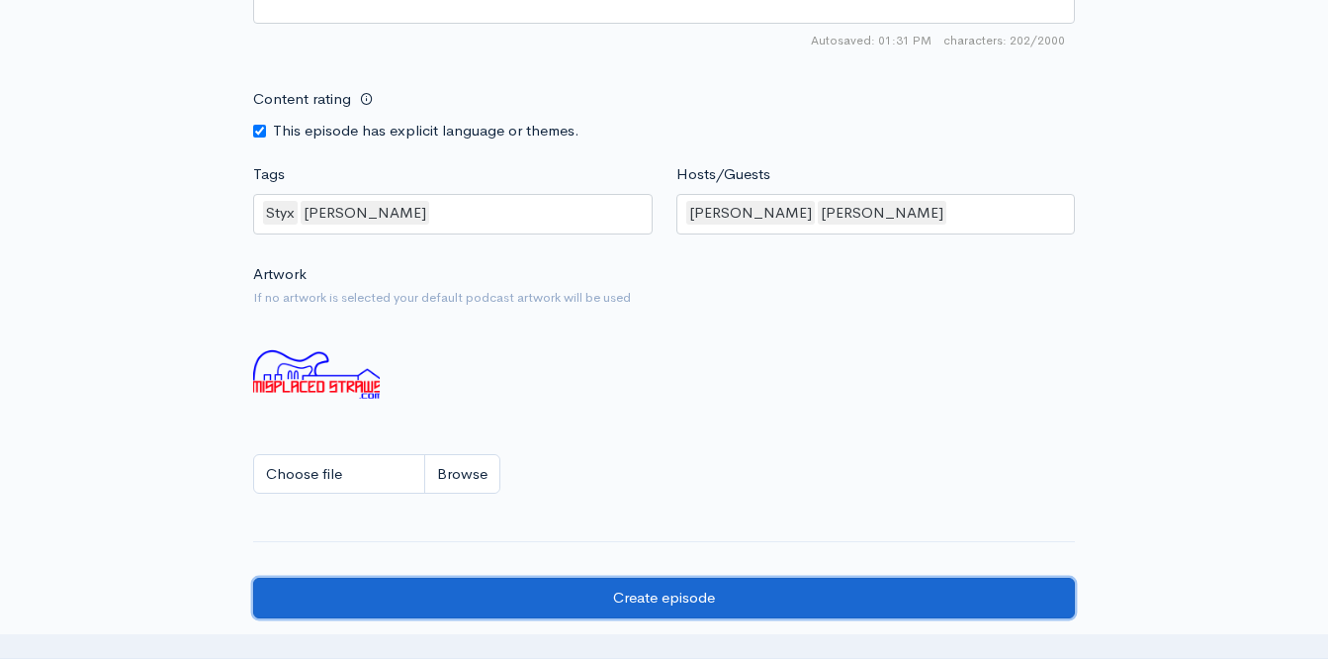
click at [620, 583] on input "Create episode" at bounding box center [664, 597] width 822 height 41
